Goal: Information Seeking & Learning: Find specific fact

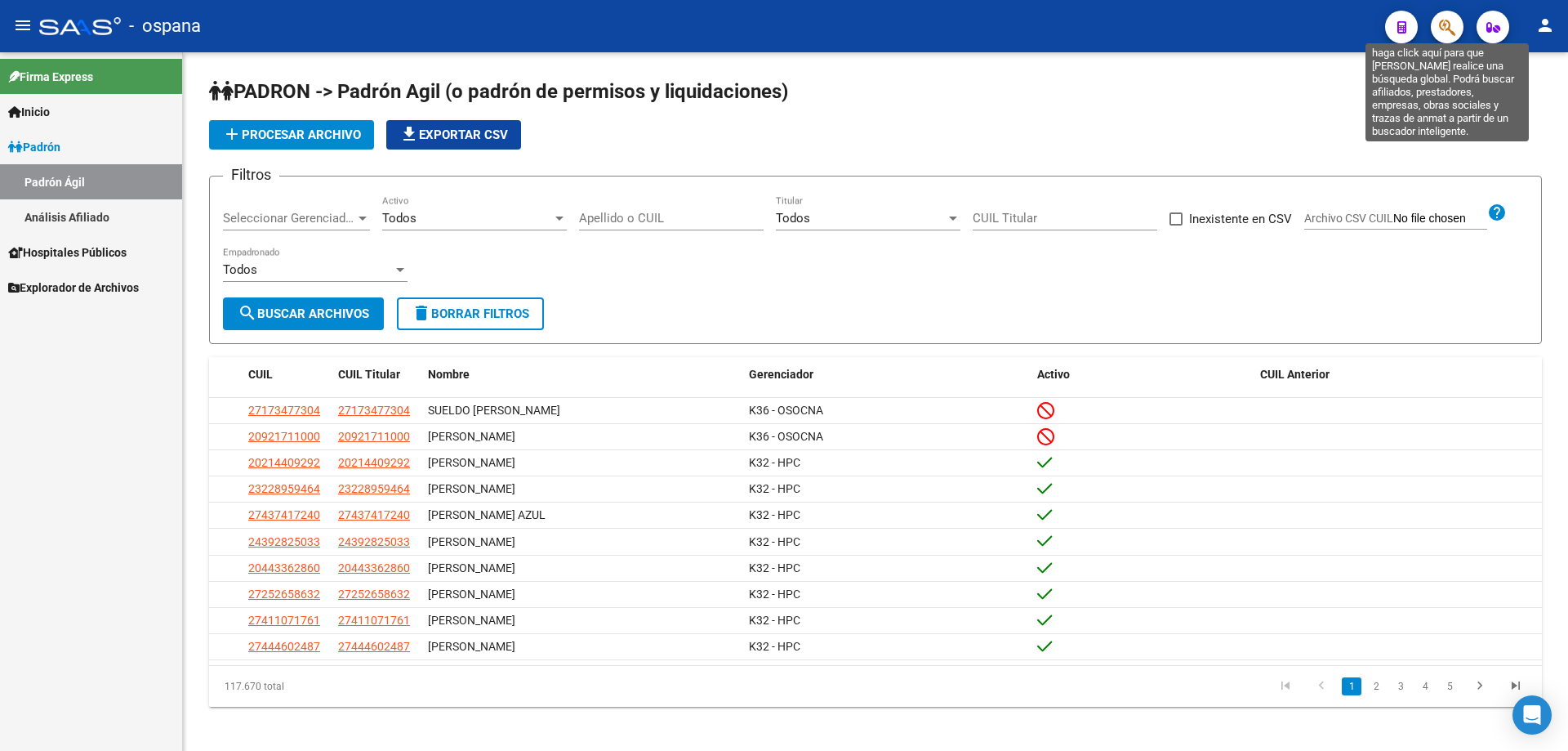
click at [1446, 27] on icon "button" at bounding box center [1447, 27] width 16 height 19
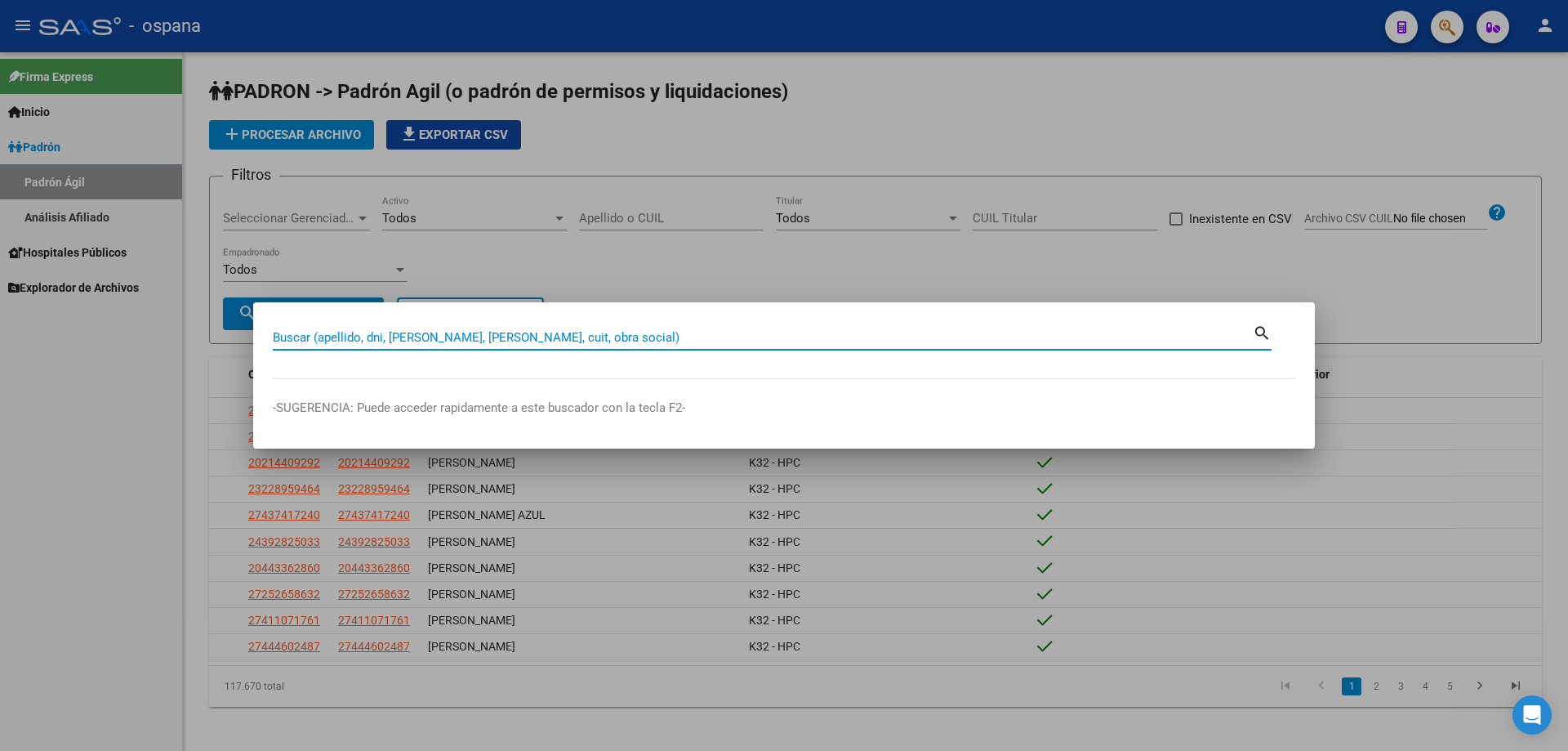
click at [460, 330] on input "Buscar (apellido, dni, [PERSON_NAME], [PERSON_NAME], cuit, obra social)" at bounding box center [762, 338] width 980 height 15
type input "27118081"
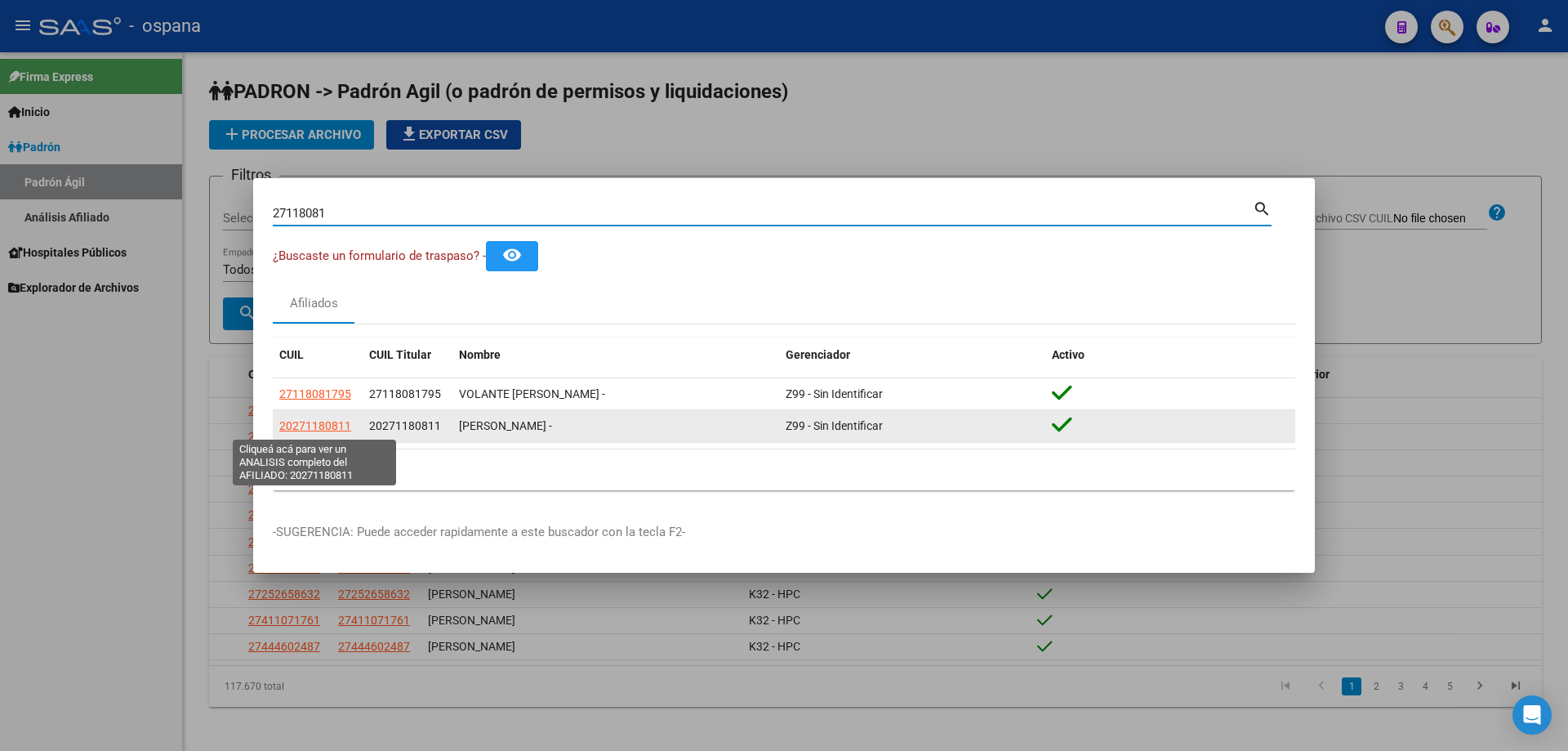
click at [312, 431] on span "20271180811" at bounding box center [314, 425] width 72 height 13
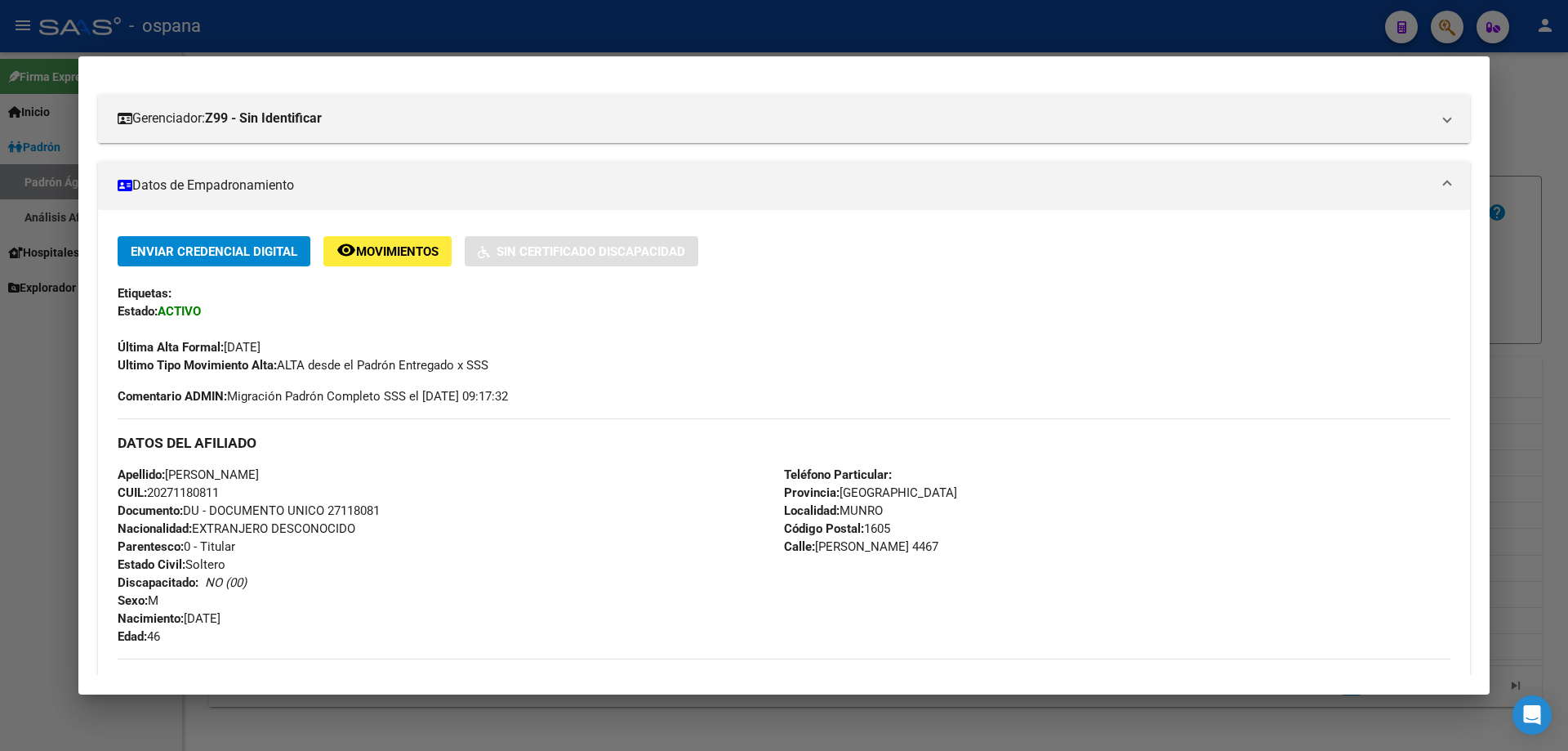
scroll to position [408, 0]
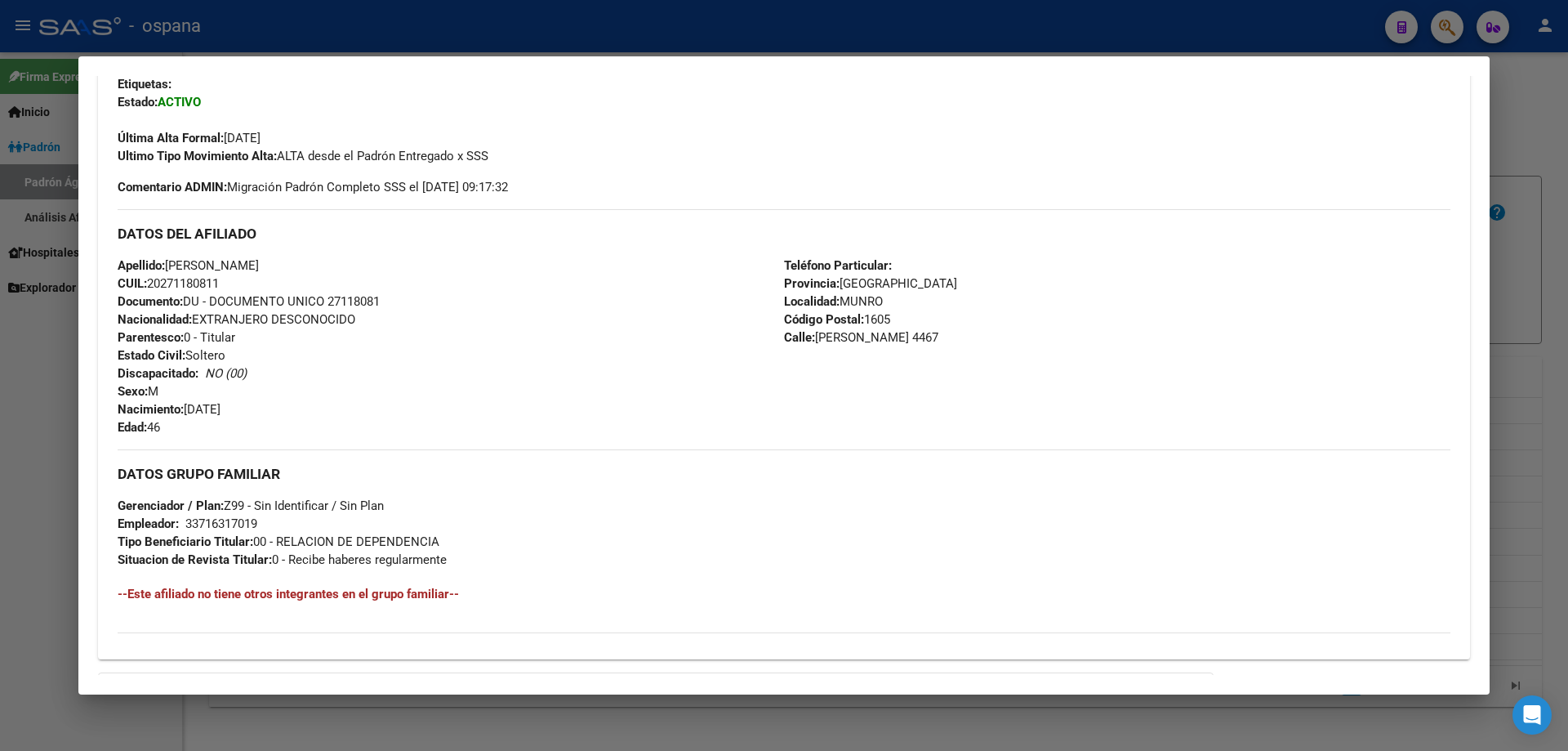
drag, startPoint x: 858, startPoint y: 290, endPoint x: 883, endPoint y: 398, distance: 110.9
click at [883, 398] on div "Teléfono Particular: Provincia: [GEOGRAPHIC_DATA] Localidad: [PERSON_NAME] Códi…" at bounding box center [1117, 345] width 666 height 179
drag, startPoint x: 545, startPoint y: 352, endPoint x: 114, endPoint y: 380, distance: 431.9
click at [535, 353] on div "Apellido: [PERSON_NAME]: 20271180811 Documento: DU - DOCUMENTO UNICO 27118081 N…" at bounding box center [451, 345] width 666 height 179
drag, startPoint x: 142, startPoint y: 297, endPoint x: 254, endPoint y: 423, distance: 168.6
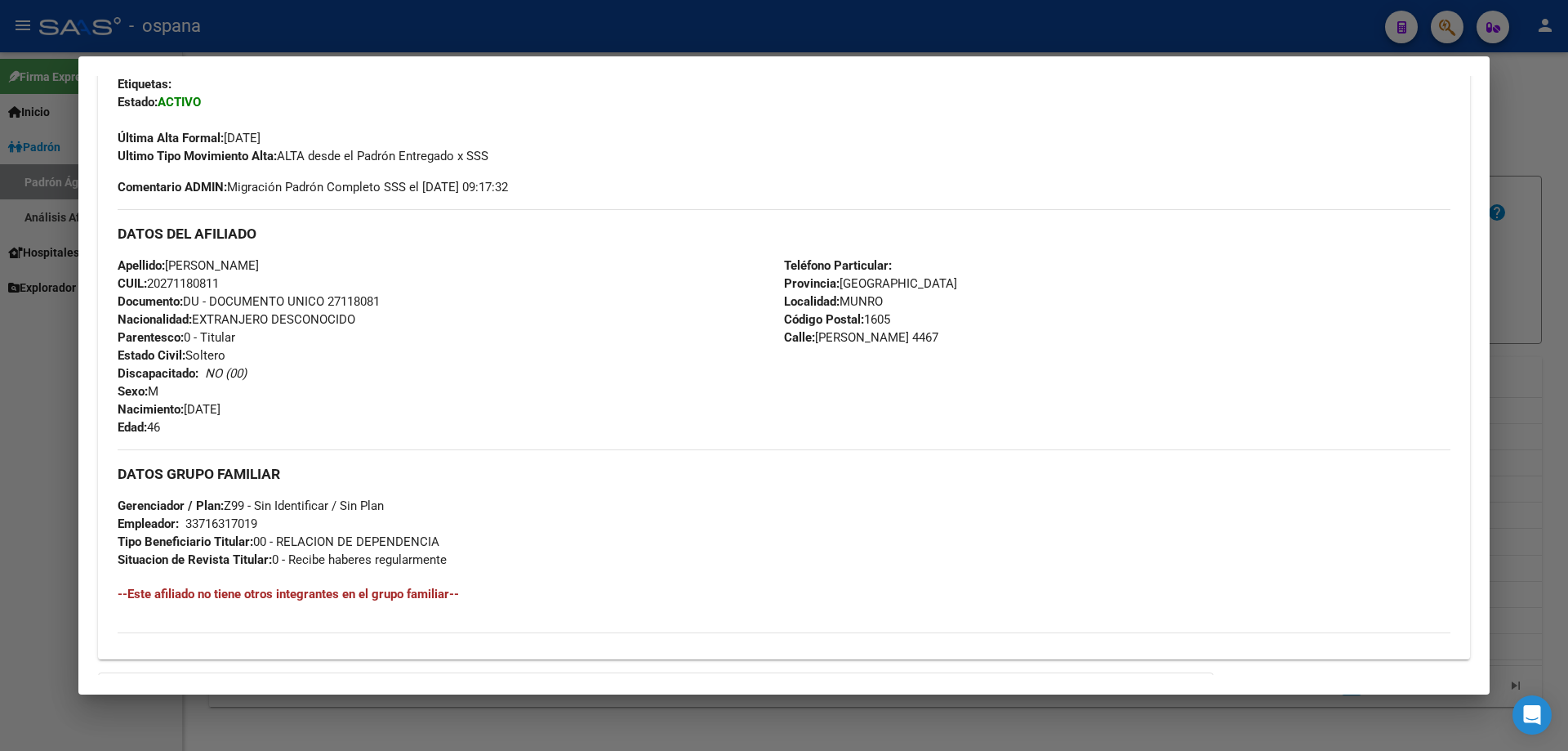
click at [254, 423] on div "Apellido: [PERSON_NAME]: 20271180811 Documento: DU - DOCUMENTO UNICO 27118081 N…" at bounding box center [451, 345] width 666 height 179
click at [290, 408] on div "Apellido: [PERSON_NAME]: 20271180811 Documento: DU - DOCUMENTO UNICO 27118081 N…" at bounding box center [451, 345] width 666 height 179
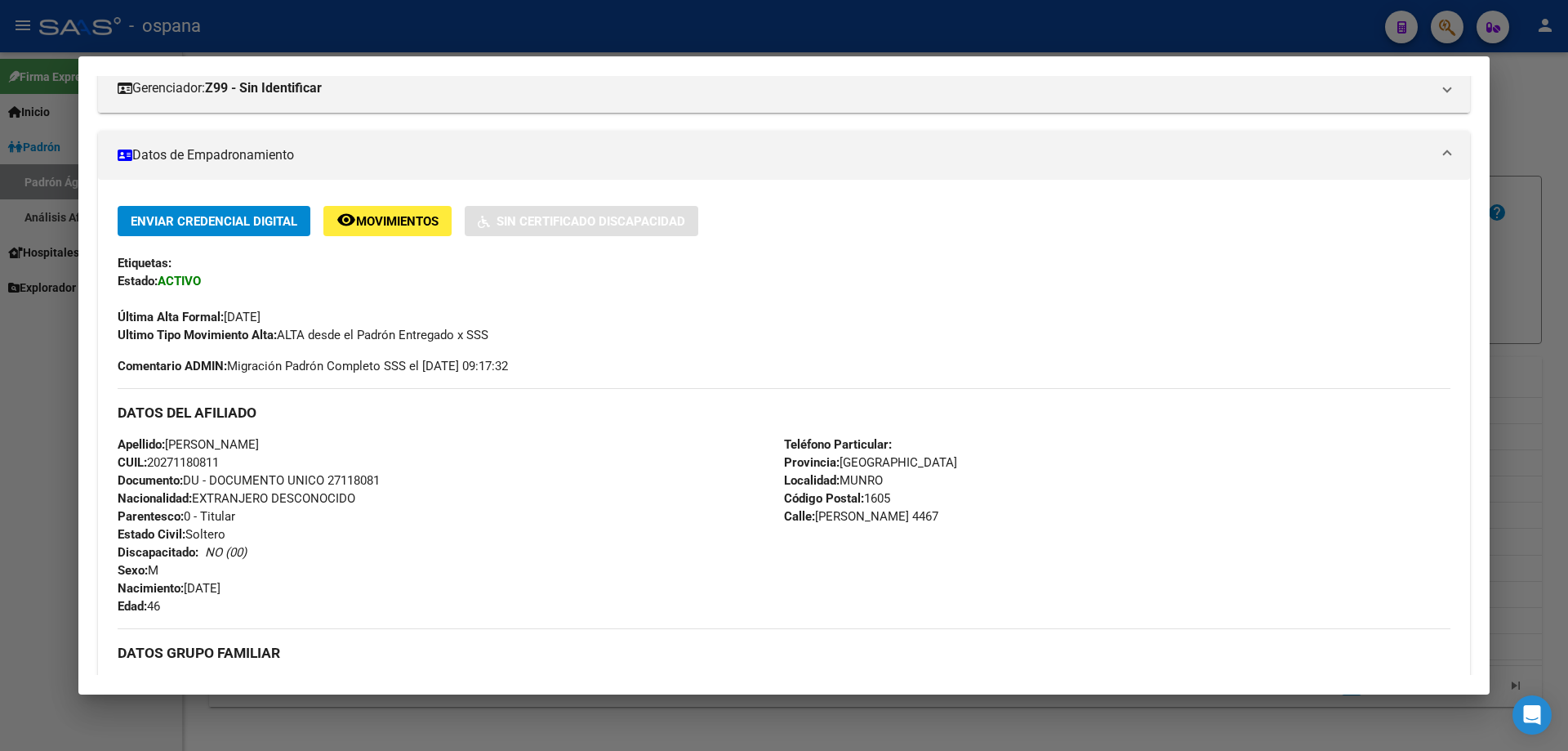
scroll to position [0, 0]
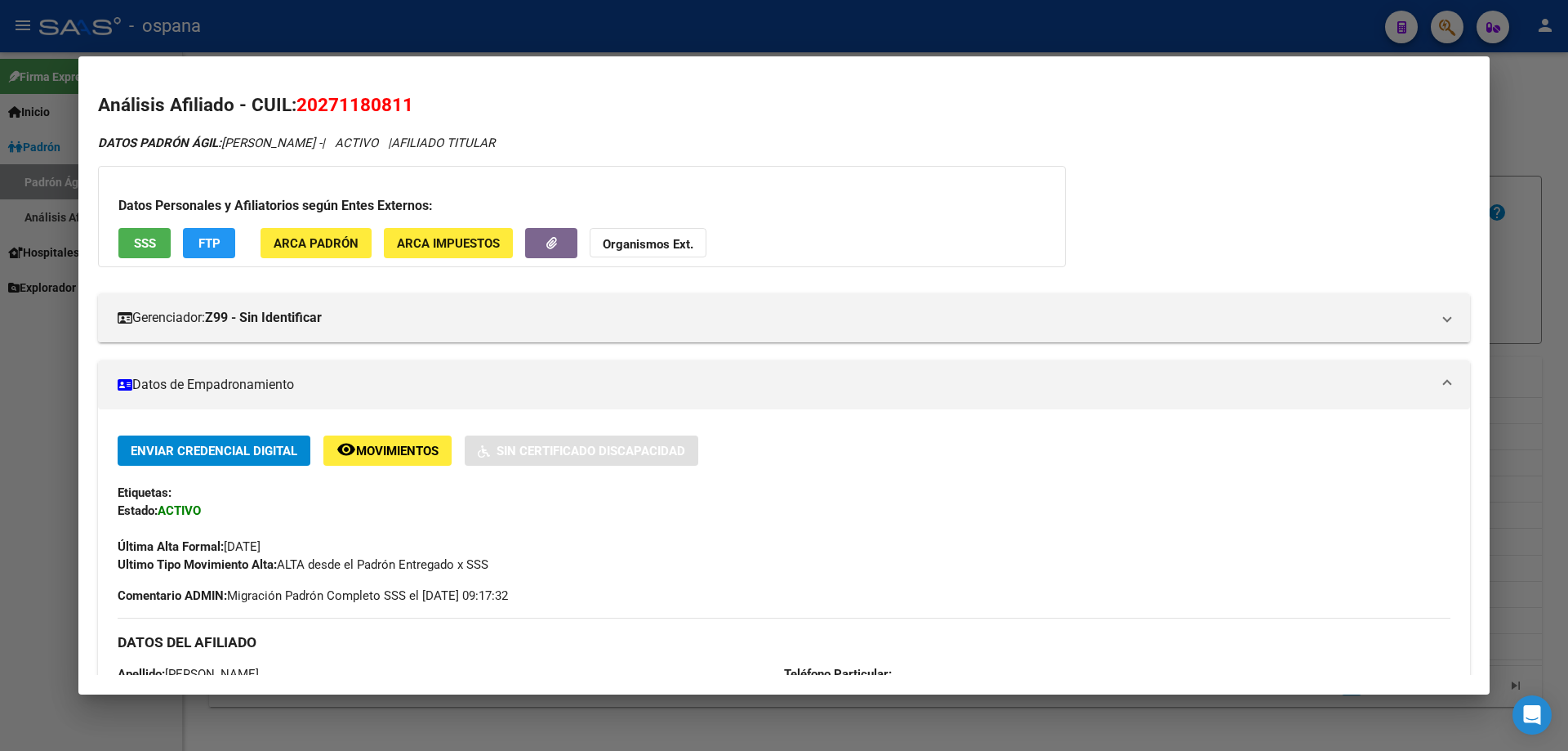
click at [136, 260] on div "Datos Personales y Afiliatorios según Entes Externos: SSS FTP ARCA Padrón ARCA …" at bounding box center [582, 216] width 968 height 102
click at [143, 238] on span "SSS" at bounding box center [145, 243] width 22 height 15
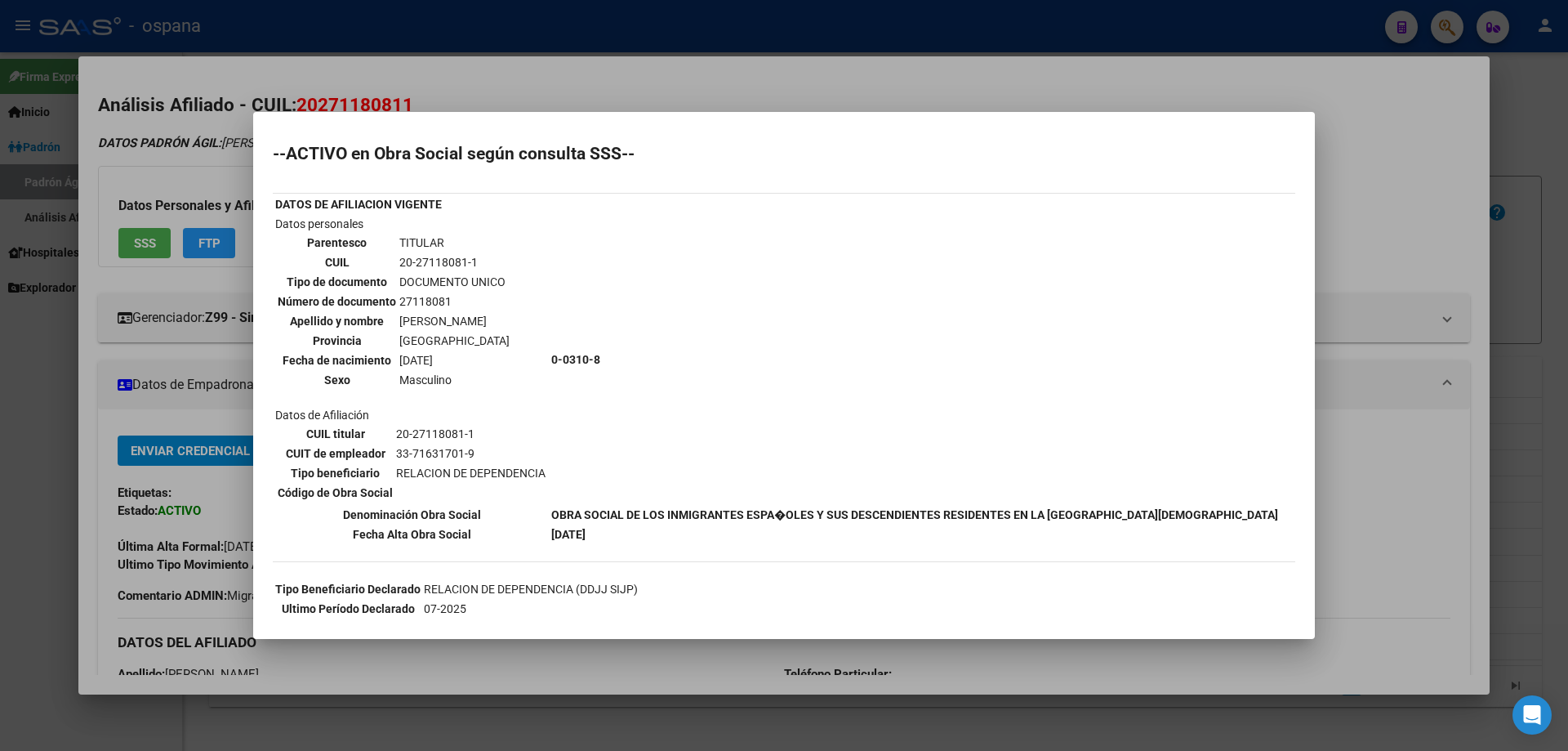
drag, startPoint x: 552, startPoint y: 516, endPoint x: 896, endPoint y: 486, distance: 345.3
click at [896, 486] on tbody "DATOS DE AFILIACION VIGENTE Datos personales Parentesco TITULAR CUIL 20-2711808…" at bounding box center [776, 369] width 1004 height 348
click at [907, 522] on td "OBRA SOCIAL DE LOS INMIGRANTES ESPA�OLES Y SUS DESCENDIENTES RESIDENTES EN LA […" at bounding box center [914, 514] width 729 height 18
click at [914, 499] on td "0-0310-8" at bounding box center [914, 359] width 729 height 289
click at [926, 510] on b "OBRA SOCIAL DE LOS INMIGRANTES ESPA�OLES Y SUS DESCENDIENTES RESIDENTES EN LA […" at bounding box center [914, 514] width 727 height 13
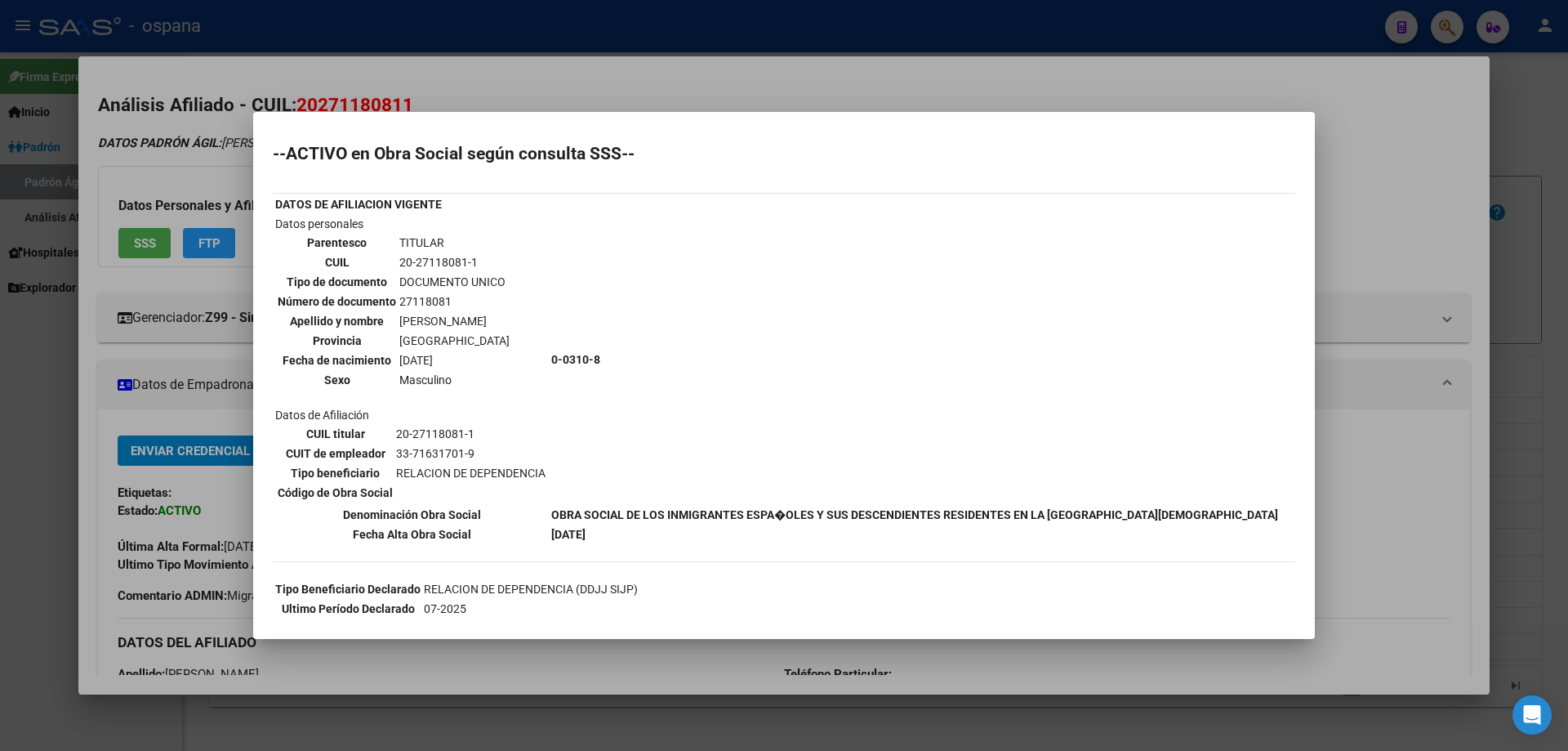
click at [926, 510] on b "OBRA SOCIAL DE LOS INMIGRANTES ESPA�OLES Y SUS DESCENDIENTES RESIDENTES EN LA […" at bounding box center [914, 514] width 727 height 13
click at [565, 360] on b "0-0310-8" at bounding box center [575, 359] width 49 height 13
click at [678, 353] on td "0-0310-8" at bounding box center [914, 359] width 729 height 289
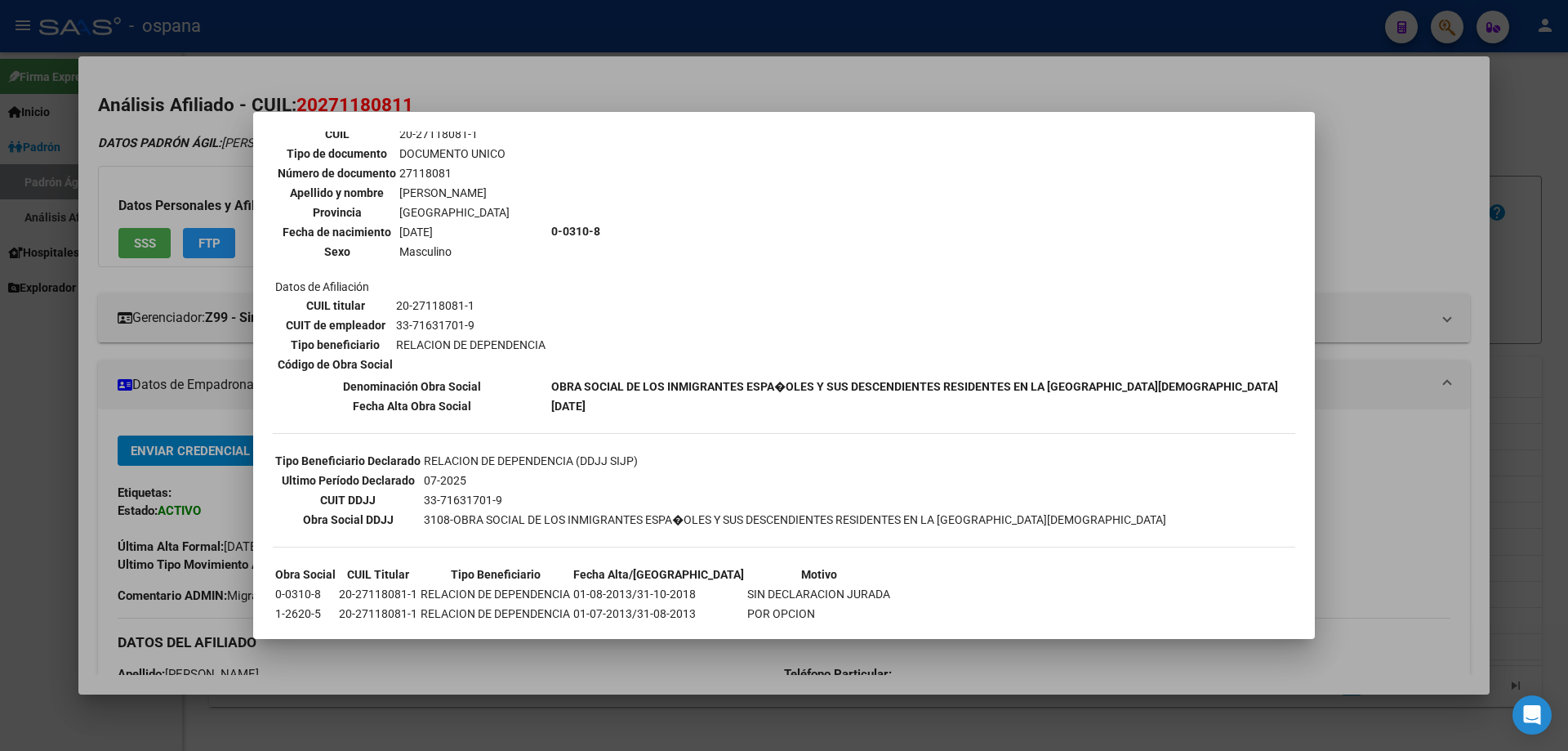
scroll to position [284, 0]
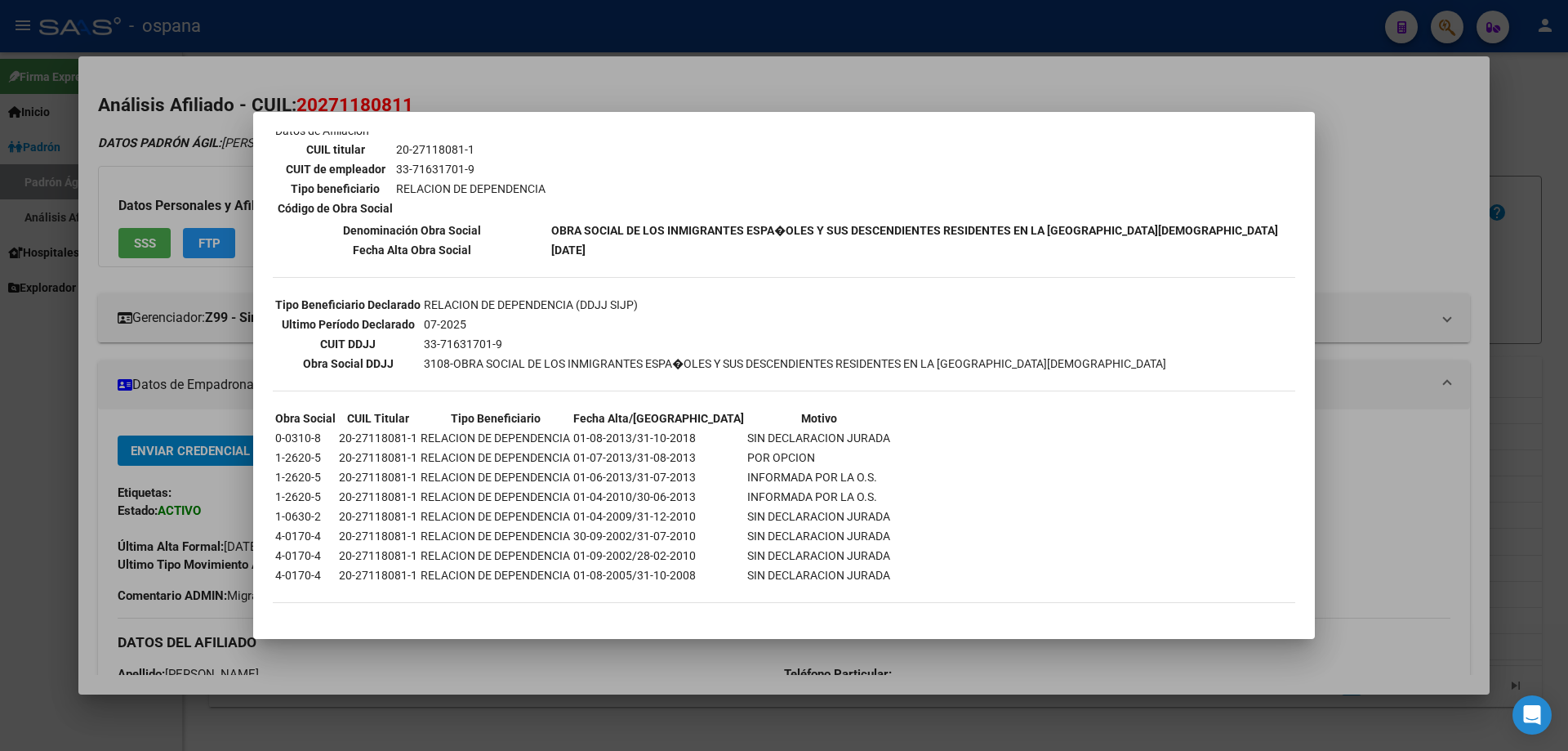
drag, startPoint x: 423, startPoint y: 298, endPoint x: 695, endPoint y: 298, distance: 272.0
click at [695, 298] on td "RELACION DE DEPENDENCIA (DDJJ SIJP)" at bounding box center [795, 305] width 744 height 18
click at [725, 365] on td "3108-OBRA SOCIAL DE LOS INMIGRANTES ESPA�OLES Y SUS DESCENDIENTES RESIDENTES EN…" at bounding box center [795, 363] width 744 height 18
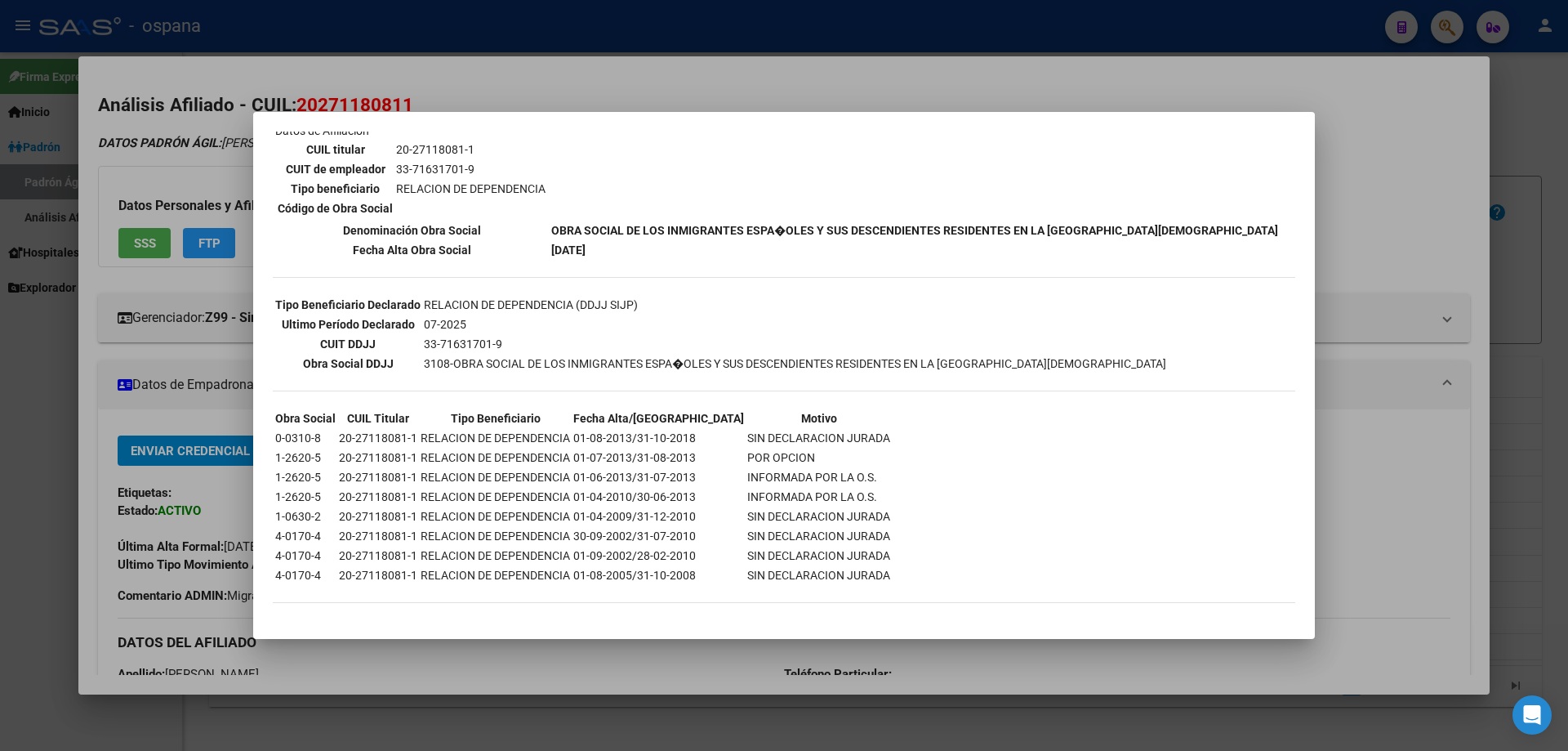
click at [725, 365] on td "3108-OBRA SOCIAL DE LOS INMIGRANTES ESPA�OLES Y SUS DESCENDIENTES RESIDENTES EN…" at bounding box center [795, 363] width 744 height 18
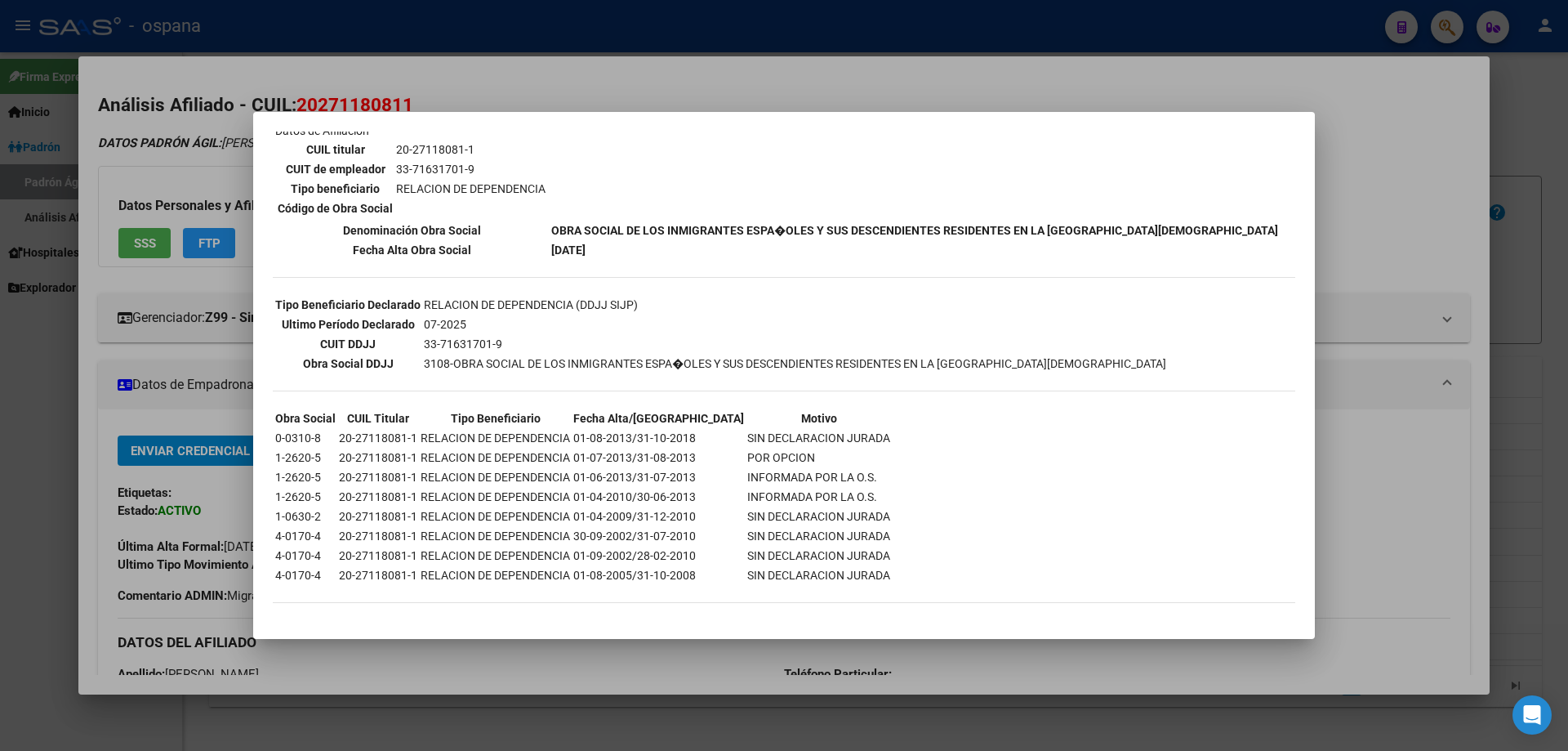
click at [723, 365] on td "3108-OBRA SOCIAL DE LOS INMIGRANTES ESPA�OLES Y SUS DESCENDIENTES RESIDENTES EN…" at bounding box center [795, 363] width 744 height 18
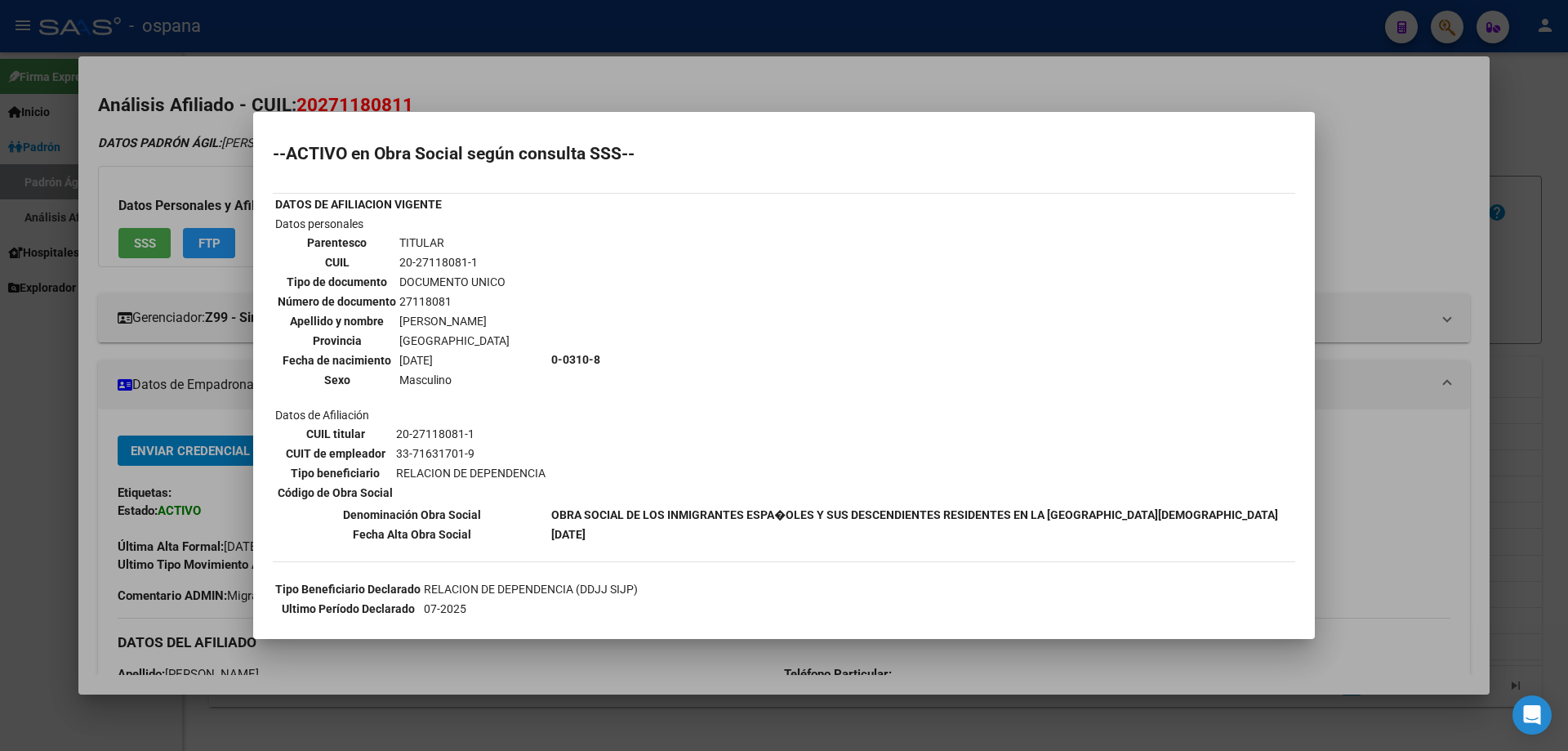
click at [925, 63] on div at bounding box center [784, 376] width 1568 height 751
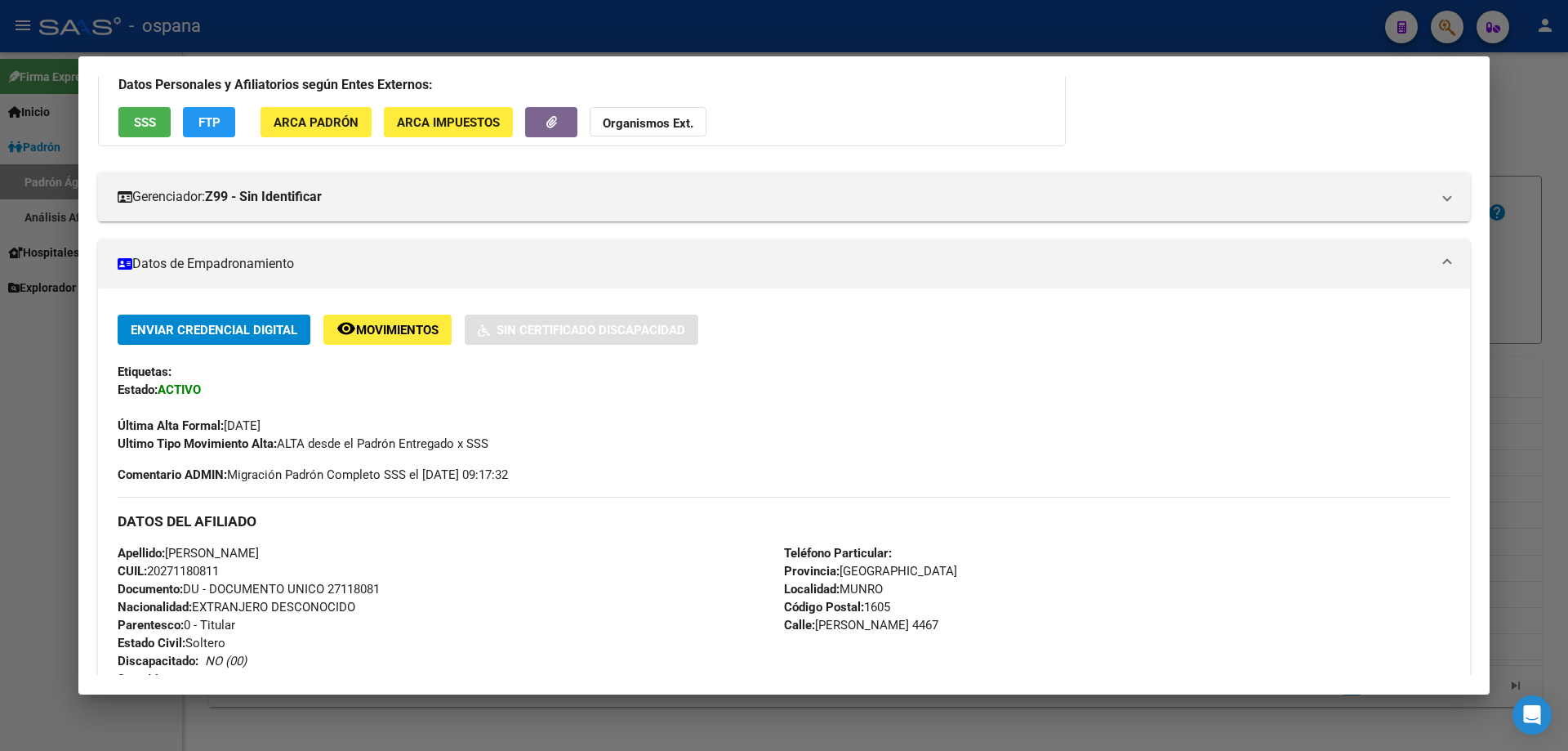
scroll to position [408, 0]
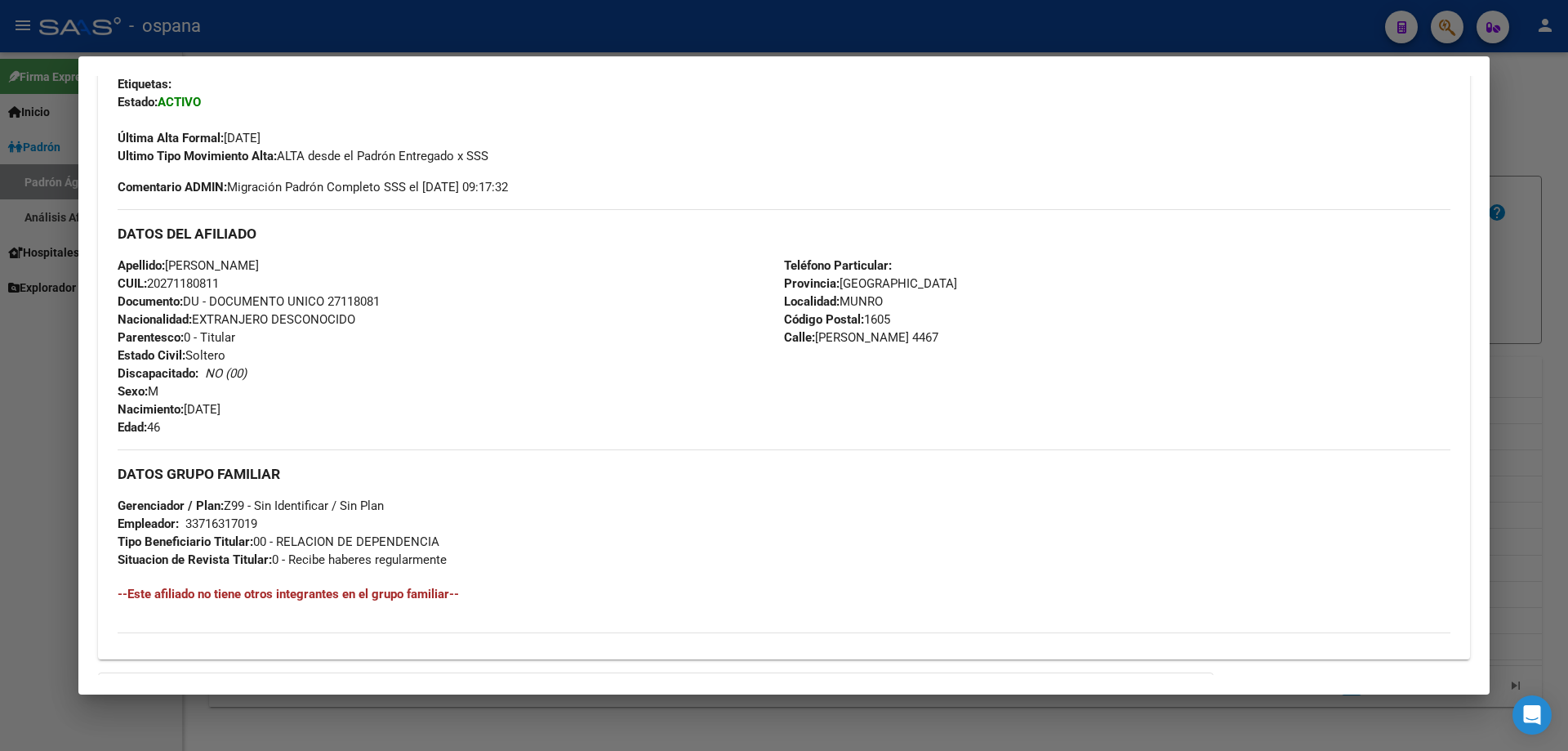
drag, startPoint x: 825, startPoint y: 242, endPoint x: 894, endPoint y: 418, distance: 189.0
click at [894, 418] on div "DATOS DEL AFILIADO Apellido: [PERSON_NAME]: 20271180811 Documento: DU - DOCUMEN…" at bounding box center [784, 322] width 1333 height 227
click at [471, 360] on div "Apellido: [PERSON_NAME]: 20271180811 Documento: DU - DOCUMENTO UNICO 27118081 N…" at bounding box center [451, 345] width 666 height 179
drag, startPoint x: 140, startPoint y: 261, endPoint x: 501, endPoint y: 584, distance: 484.4
click at [501, 584] on div "Enviar Credencial Digital remove_red_eye Movimientos Sin Certificado Discapacid…" at bounding box center [784, 330] width 1333 height 606
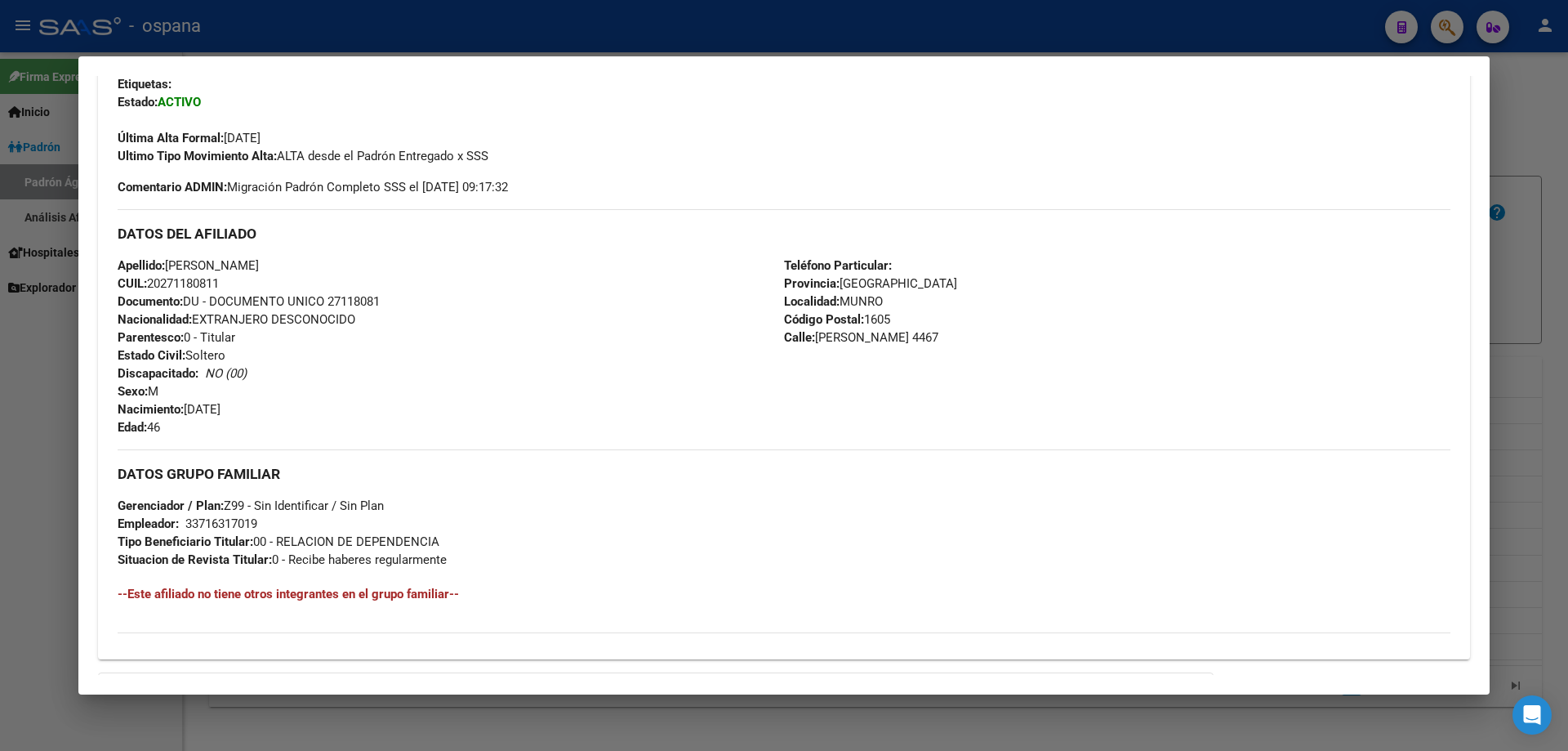
click at [538, 311] on div "Apellido: [PERSON_NAME]: 20271180811 Documento: DU - DOCUMENTO UNICO 27118081 N…" at bounding box center [451, 345] width 666 height 179
